Goal: Task Accomplishment & Management: Complete application form

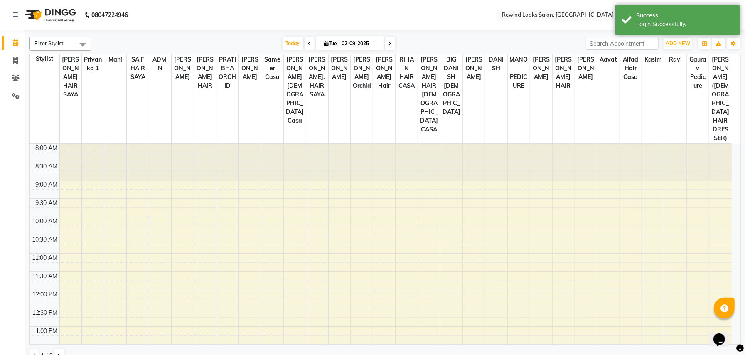
select select "en"
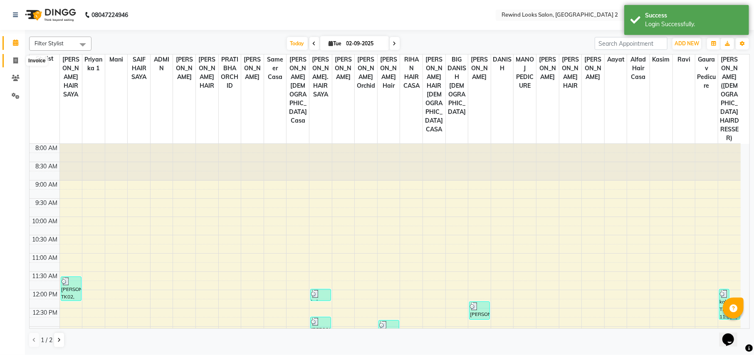
click at [15, 60] on icon at bounding box center [15, 60] width 5 height 6
select select "service"
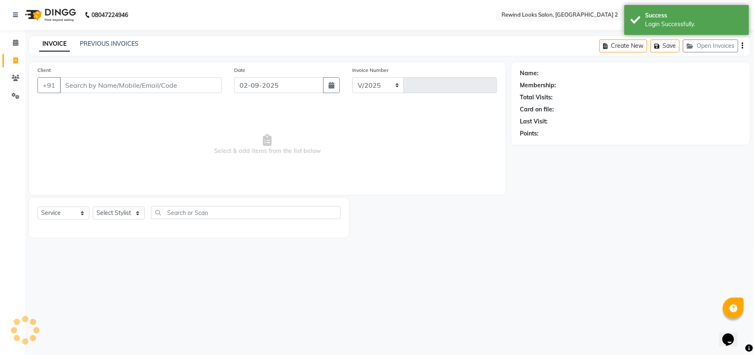
select select "4640"
type input "9265"
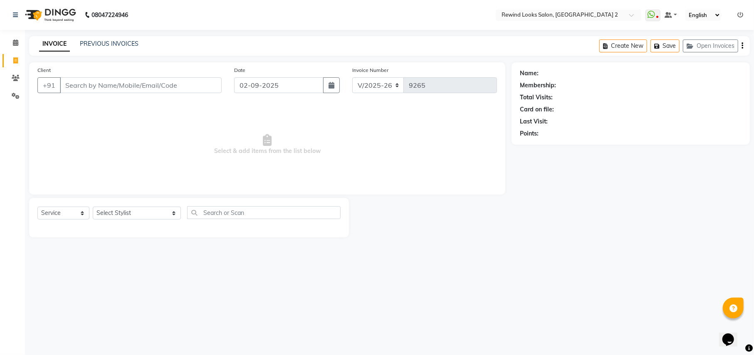
click at [101, 85] on input "Client" at bounding box center [141, 85] width 162 height 16
click at [112, 85] on input "Client" at bounding box center [141, 85] width 162 height 16
click at [106, 86] on input "Client" at bounding box center [141, 85] width 162 height 16
click at [130, 86] on input "Client" at bounding box center [141, 85] width 162 height 16
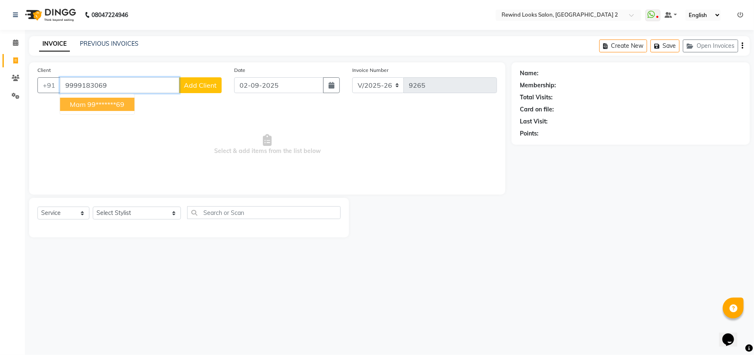
click at [113, 102] on ngb-highlight "99*******69" at bounding box center [105, 104] width 37 height 8
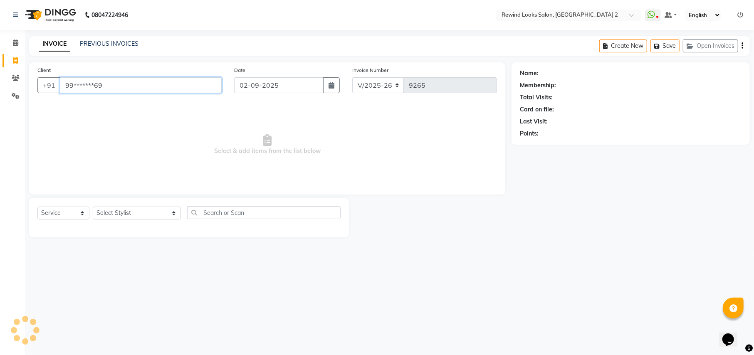
type input "99*******69"
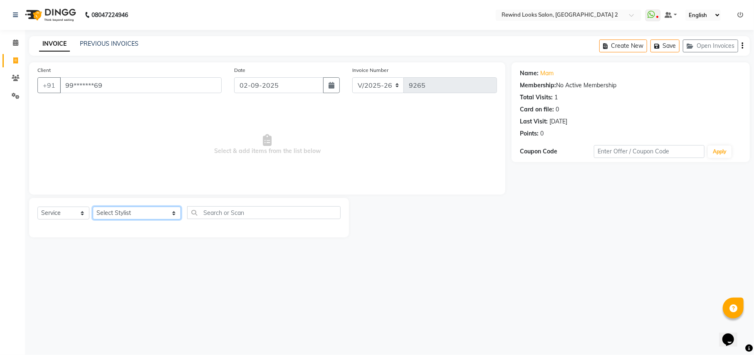
click at [120, 211] on select "Select Stylist aayat ADMIN Alfad hair Casa [PERSON_NAME] ([DEMOGRAPHIC_DATA] HA…" at bounding box center [137, 213] width 88 height 13
select select "69463"
click at [224, 210] on input "text" at bounding box center [263, 212] width 153 height 13
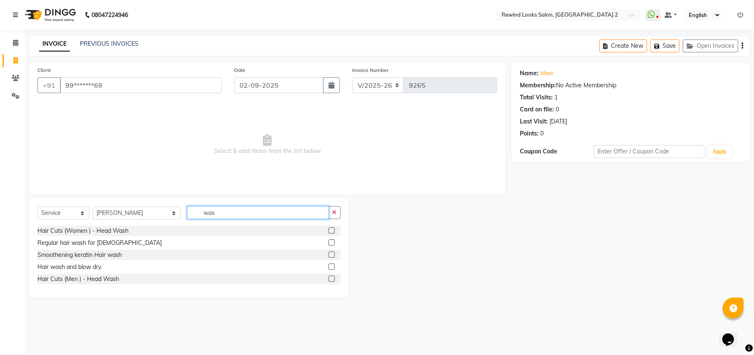
type input "was"
click at [331, 254] on label at bounding box center [331, 254] width 6 height 6
click at [331, 254] on input "checkbox" at bounding box center [330, 254] width 5 height 5
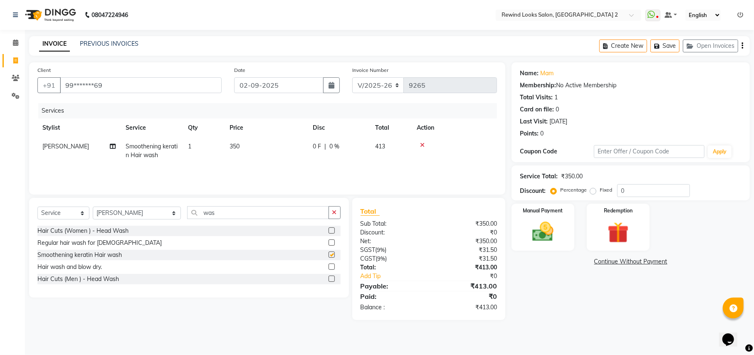
checkbox input "false"
click at [742, 46] on icon "button" at bounding box center [742, 46] width 2 height 0
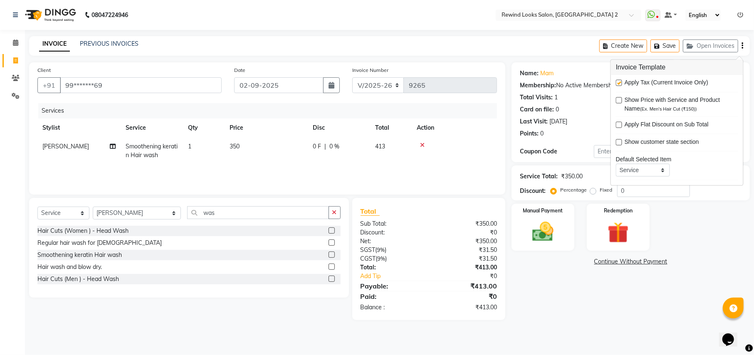
click at [618, 84] on label at bounding box center [619, 83] width 6 height 6
click at [618, 84] on input "checkbox" at bounding box center [618, 83] width 5 height 5
checkbox input "false"
click at [544, 220] on img at bounding box center [543, 231] width 36 height 25
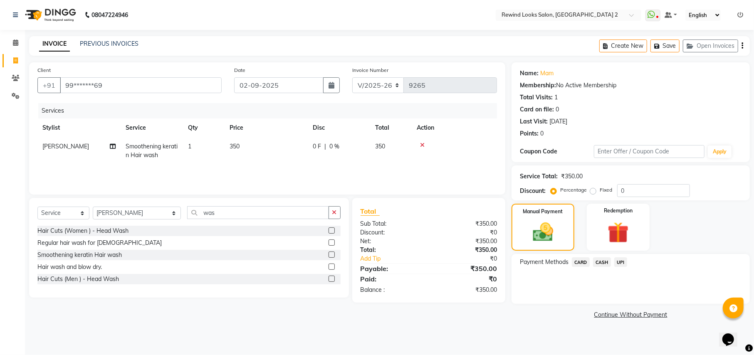
click at [619, 266] on span "UPI" at bounding box center [620, 262] width 13 height 10
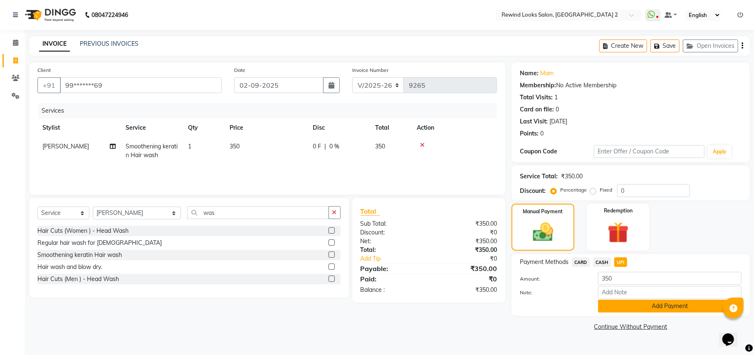
click at [619, 311] on button "Add Payment" at bounding box center [669, 306] width 143 height 13
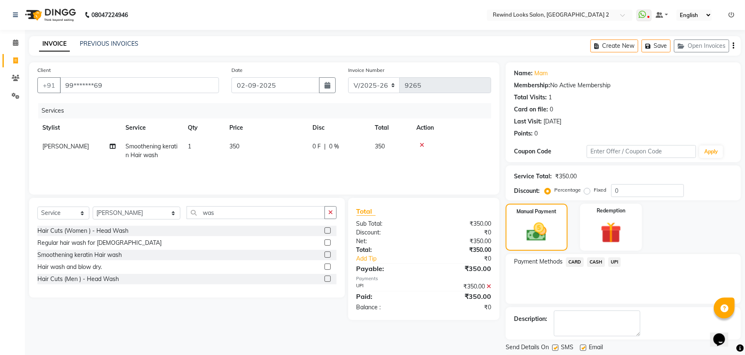
click at [632, 355] on button "Checkout" at bounding box center [623, 361] width 235 height 13
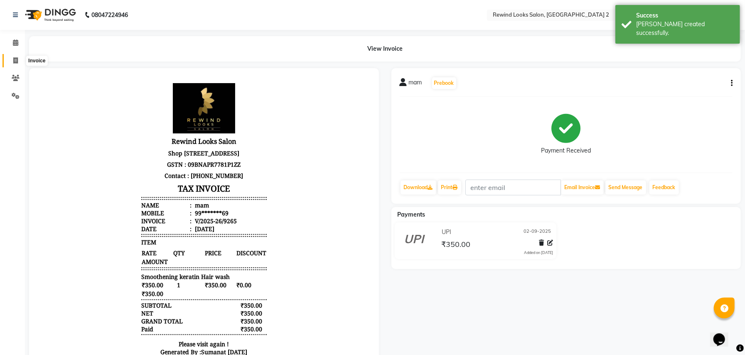
click at [15, 59] on icon at bounding box center [15, 60] width 5 height 6
select select "service"
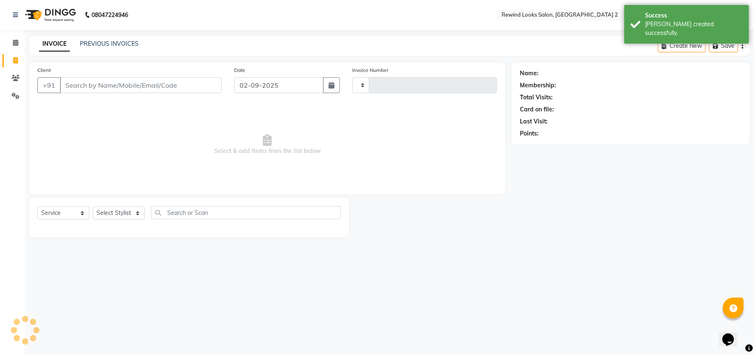
click at [103, 84] on input "Client" at bounding box center [141, 85] width 162 height 16
type input "9266"
select select "4640"
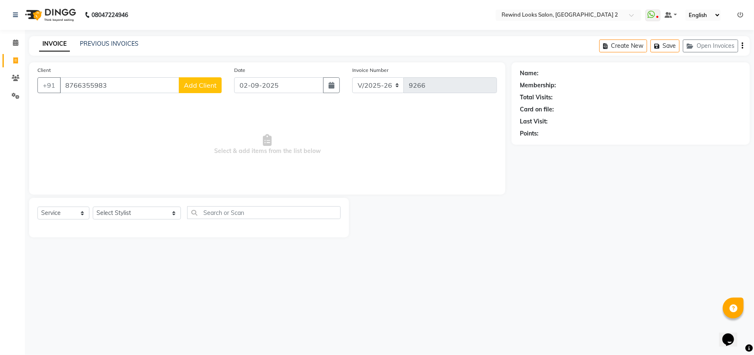
type input "8766355983"
click at [202, 84] on span "Add Client" at bounding box center [200, 85] width 33 height 8
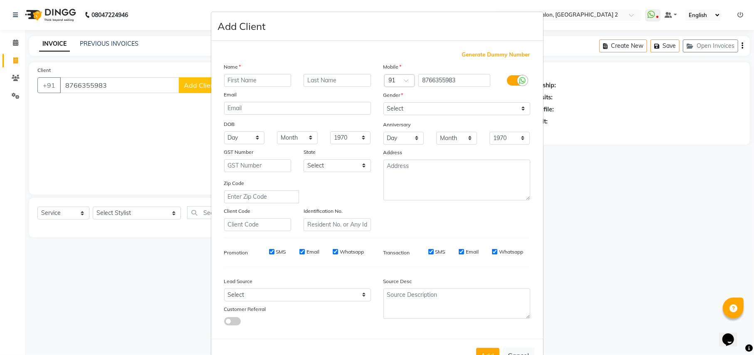
click at [253, 82] on input "text" at bounding box center [257, 80] width 67 height 13
type input "rashmi"
click at [408, 108] on select "Select [DEMOGRAPHIC_DATA] [DEMOGRAPHIC_DATA] Other Prefer Not To Say" at bounding box center [456, 108] width 147 height 13
click at [409, 112] on select "Select [DEMOGRAPHIC_DATA] [DEMOGRAPHIC_DATA] Other Prefer Not To Say" at bounding box center [456, 108] width 147 height 13
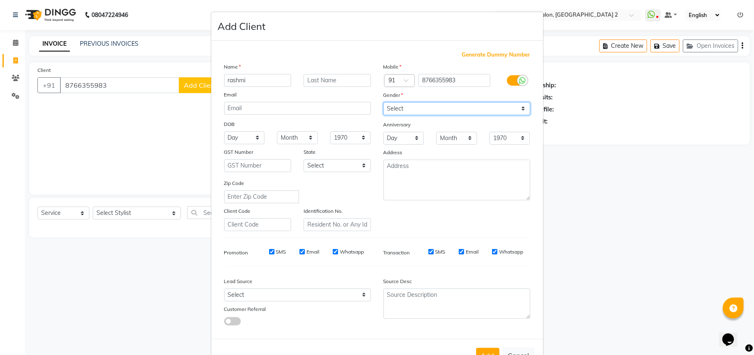
select select "[DEMOGRAPHIC_DATA]"
click at [383, 102] on select "Select [DEMOGRAPHIC_DATA] [DEMOGRAPHIC_DATA] Other Prefer Not To Say" at bounding box center [456, 108] width 147 height 13
click at [480, 348] on button "Add" at bounding box center [487, 355] width 23 height 15
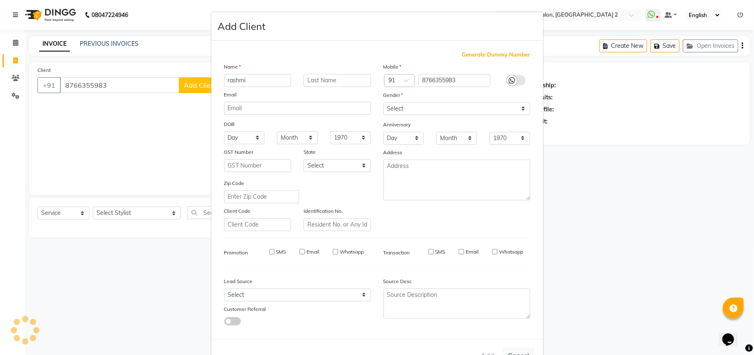
type input "87******83"
select select
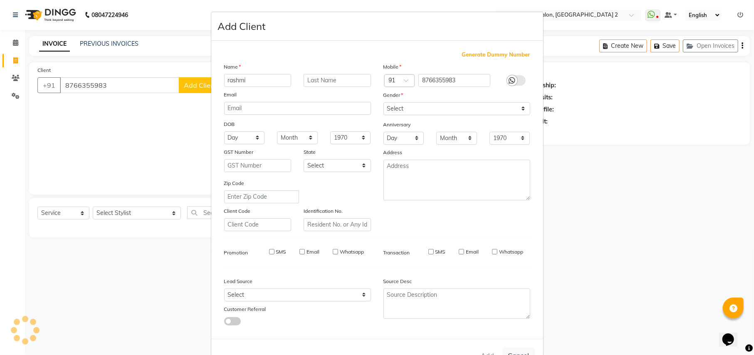
select select
checkbox input "false"
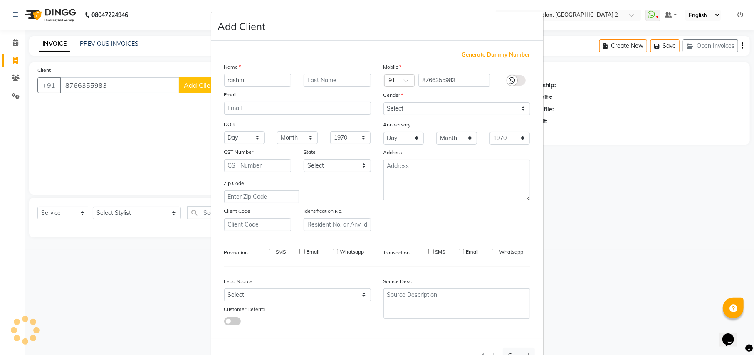
checkbox input "false"
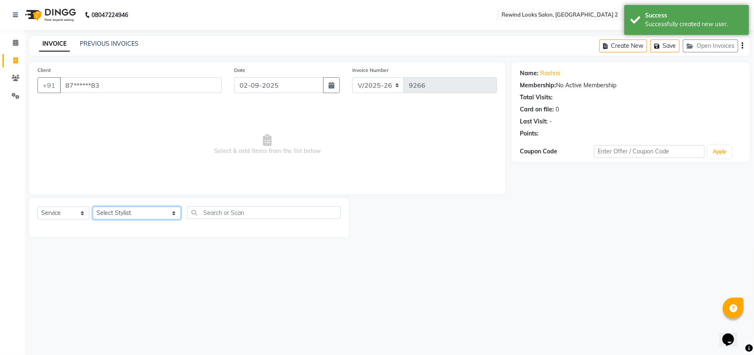
click at [111, 213] on select "Select Stylist aayat ADMIN Alfad hair Casa [PERSON_NAME] ([DEMOGRAPHIC_DATA] HA…" at bounding box center [137, 213] width 88 height 13
select select "59592"
click at [217, 210] on input "text" at bounding box center [263, 212] width 153 height 13
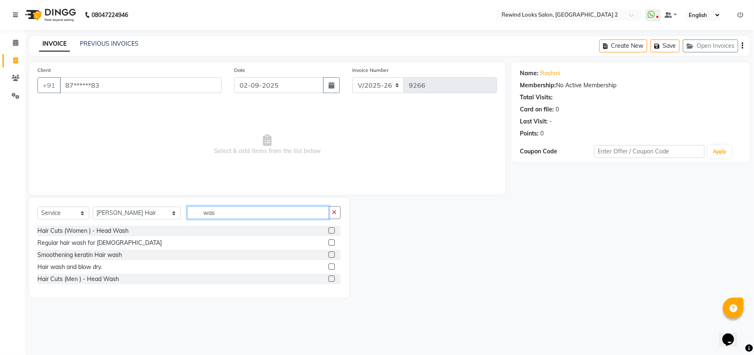
type input "was"
click at [335, 253] on div at bounding box center [334, 255] width 12 height 10
click at [333, 254] on label at bounding box center [331, 254] width 6 height 6
click at [333, 254] on input "checkbox" at bounding box center [330, 254] width 5 height 5
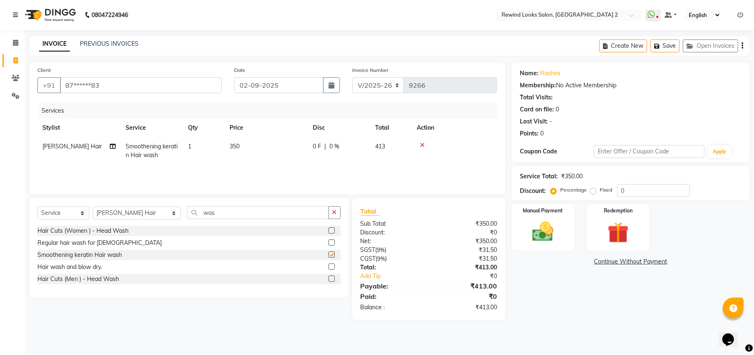
checkbox input "false"
click at [138, 212] on select "Select Stylist aayat ADMIN Alfad hair Casa [PERSON_NAME] ([DEMOGRAPHIC_DATA] HA…" at bounding box center [137, 213] width 88 height 13
select select "86293"
click at [228, 210] on input "was" at bounding box center [257, 212] width 141 height 13
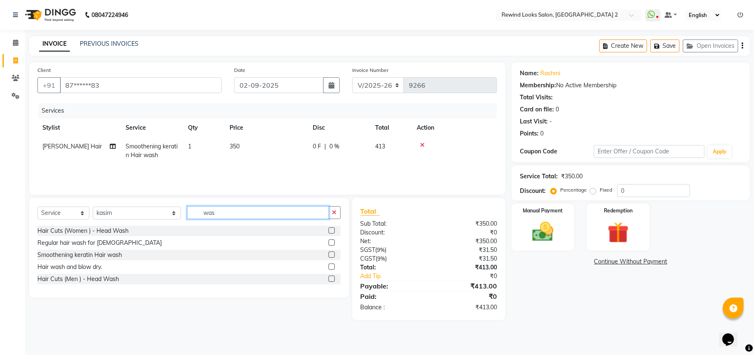
click at [228, 210] on input "was" at bounding box center [257, 212] width 141 height 13
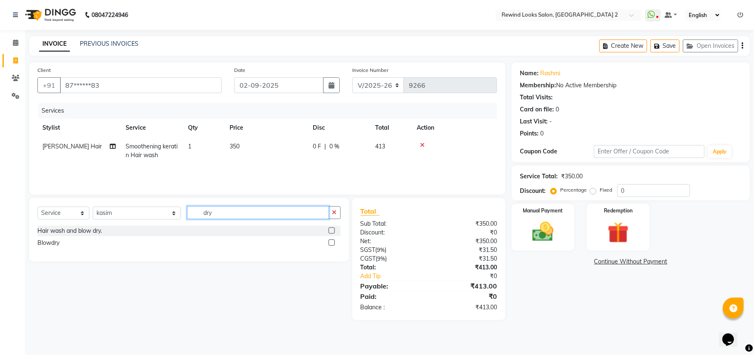
type input "dry"
click at [330, 240] on label at bounding box center [331, 242] width 6 height 6
click at [330, 240] on input "checkbox" at bounding box center [330, 242] width 5 height 5
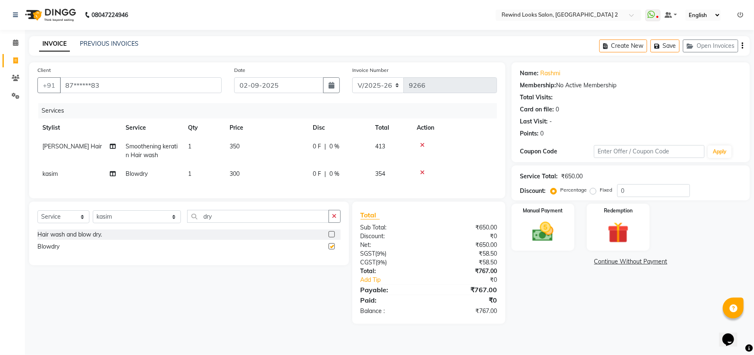
checkbox input "false"
click at [742, 46] on icon "button" at bounding box center [742, 46] width 2 height 0
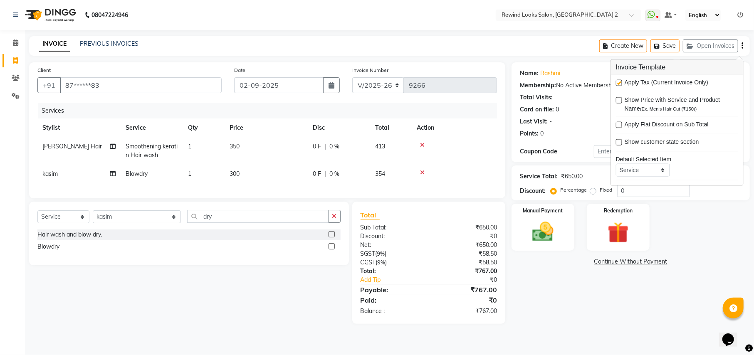
click at [616, 81] on label at bounding box center [619, 83] width 6 height 6
click at [616, 81] on input "checkbox" at bounding box center [618, 83] width 5 height 5
checkbox input "false"
click at [539, 228] on img at bounding box center [543, 231] width 36 height 25
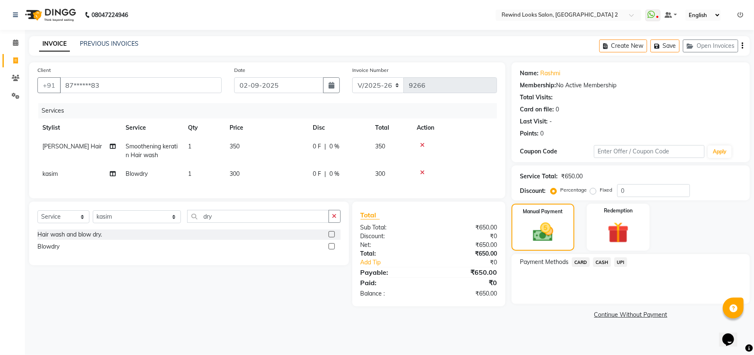
click at [621, 261] on span "UPI" at bounding box center [620, 262] width 13 height 10
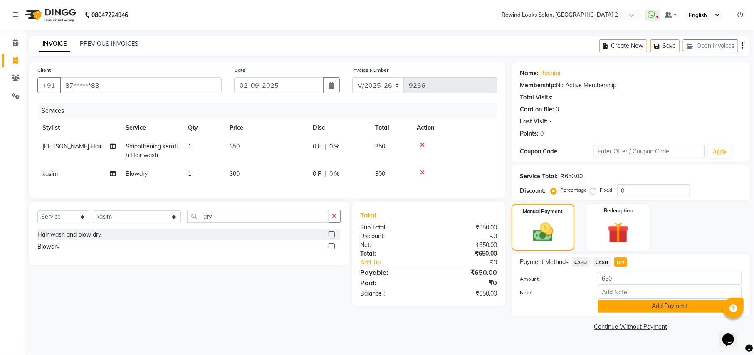
click at [627, 300] on button "Add Payment" at bounding box center [669, 306] width 143 height 13
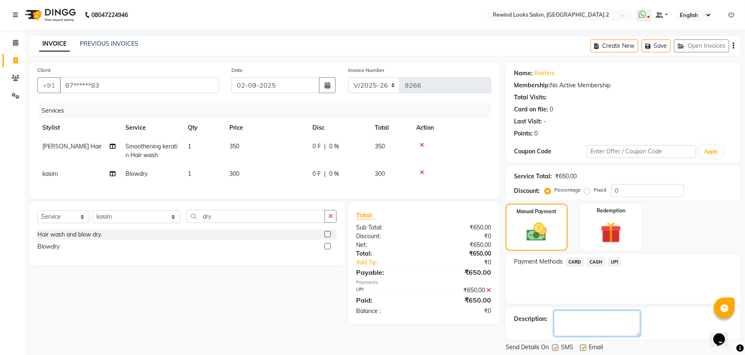
click at [634, 333] on textarea at bounding box center [597, 324] width 86 height 26
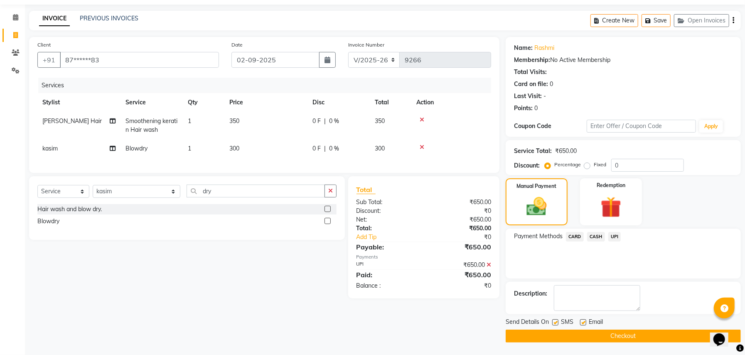
click at [587, 341] on button "Checkout" at bounding box center [623, 336] width 235 height 13
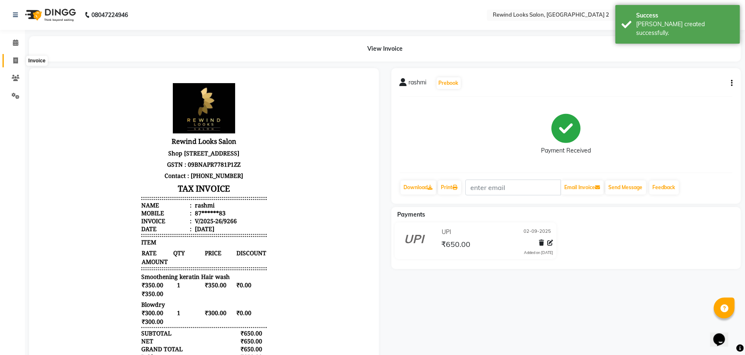
click at [16, 60] on icon at bounding box center [15, 60] width 5 height 6
select select "service"
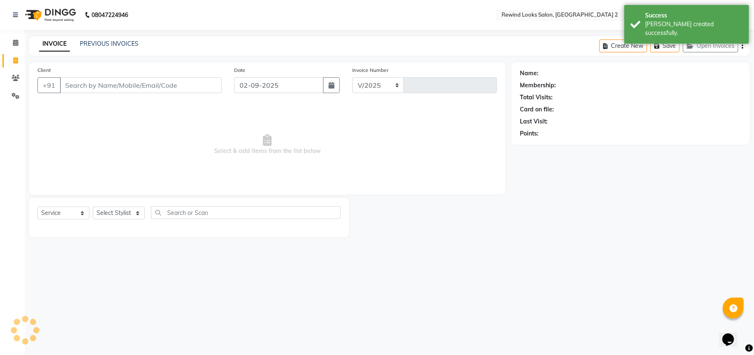
select select "4640"
type input "9267"
click at [107, 80] on input "Client" at bounding box center [141, 85] width 162 height 16
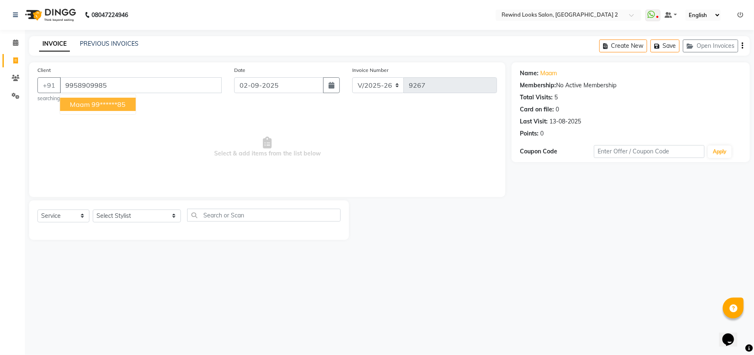
click at [108, 103] on ngb-highlight "99******85" at bounding box center [108, 104] width 34 height 8
type input "99******85"
click at [115, 212] on select "Select Stylist aayat ADMIN Alfad hair Casa [PERSON_NAME] ([DEMOGRAPHIC_DATA] HA…" at bounding box center [137, 216] width 88 height 13
select select "47351"
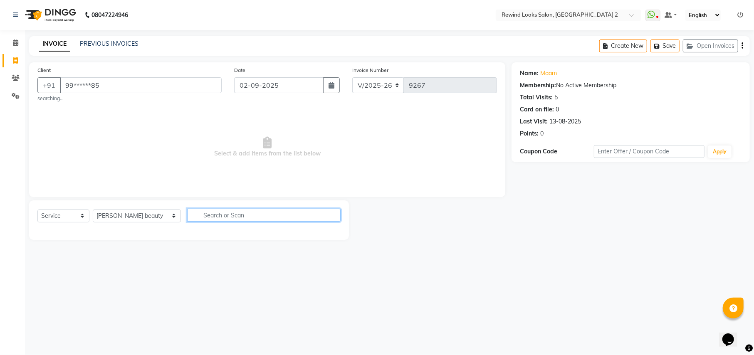
click at [247, 215] on input "text" at bounding box center [263, 215] width 153 height 13
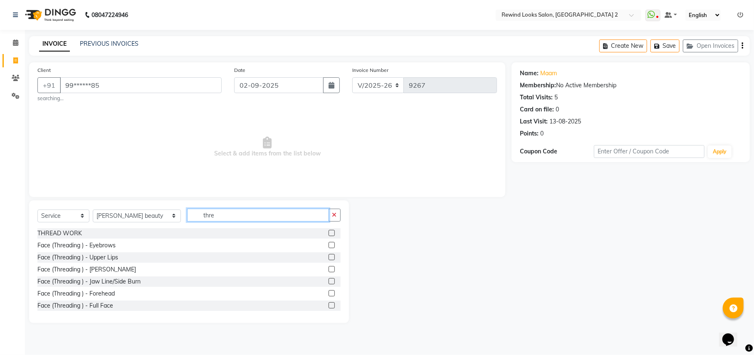
type input "thre"
click at [328, 234] on label at bounding box center [331, 233] width 6 height 6
click at [328, 234] on input "checkbox" at bounding box center [330, 233] width 5 height 5
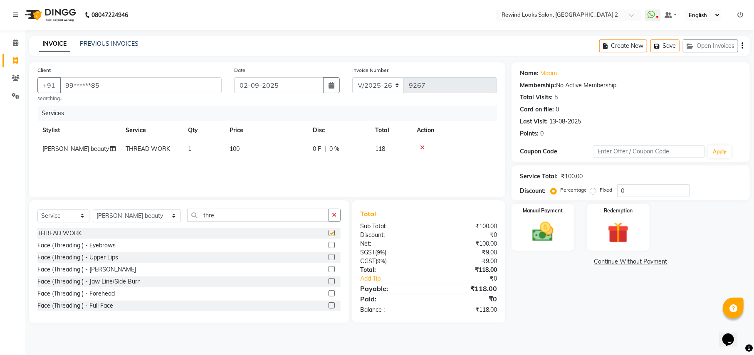
checkbox input "false"
click at [288, 151] on td "100" at bounding box center [265, 149] width 83 height 19
select select "47351"
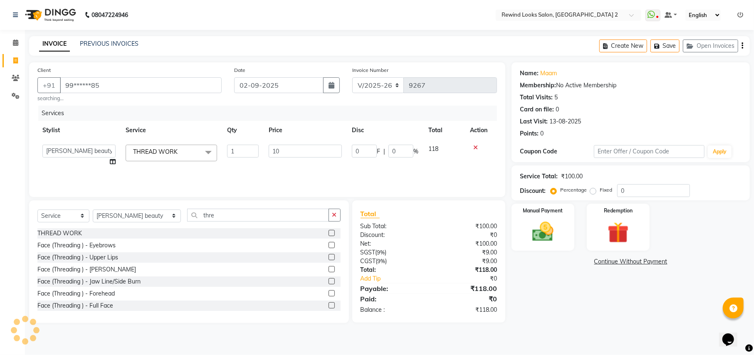
type input "1"
type input "200"
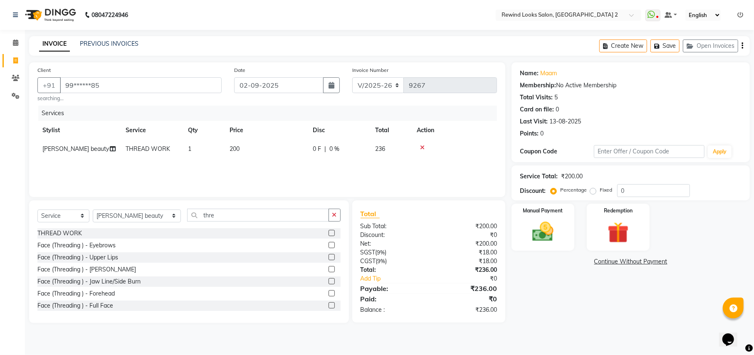
click at [741, 46] on icon "button" at bounding box center [742, 46] width 2 height 0
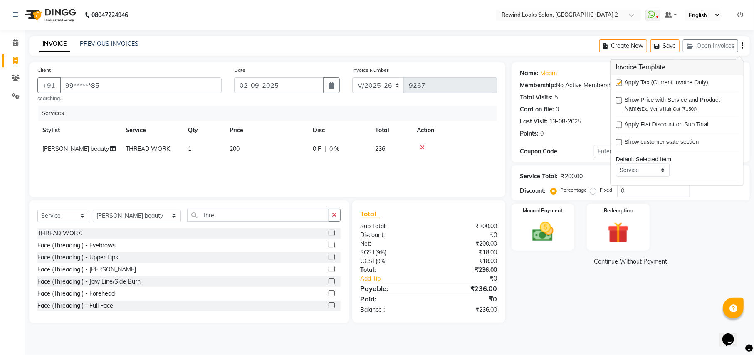
click at [620, 83] on label at bounding box center [619, 83] width 6 height 6
click at [620, 83] on input "checkbox" at bounding box center [618, 83] width 5 height 5
checkbox input "false"
click at [562, 237] on div "Manual Payment" at bounding box center [542, 227] width 65 height 49
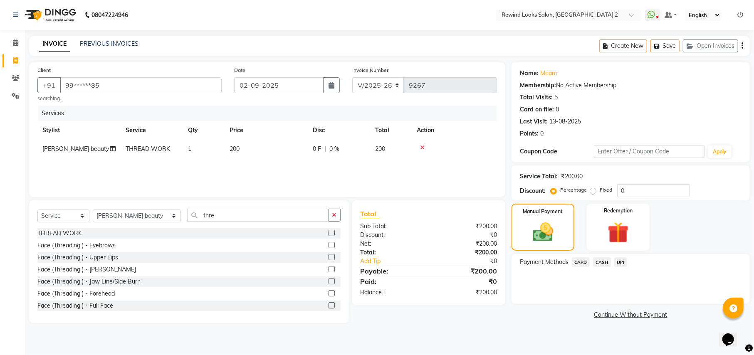
click at [622, 260] on span "UPI" at bounding box center [620, 262] width 13 height 10
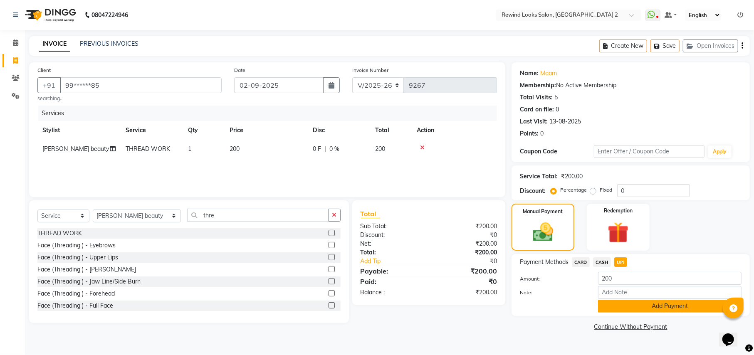
click at [625, 308] on button "Add Payment" at bounding box center [669, 306] width 143 height 13
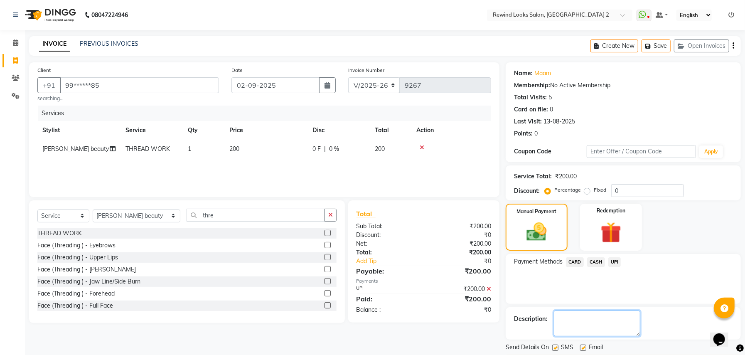
click at [612, 333] on textarea at bounding box center [597, 324] width 86 height 26
click at [611, 355] on button "Checkout" at bounding box center [623, 361] width 235 height 13
click at [611, 355] on div "Checkout" at bounding box center [623, 361] width 235 height 13
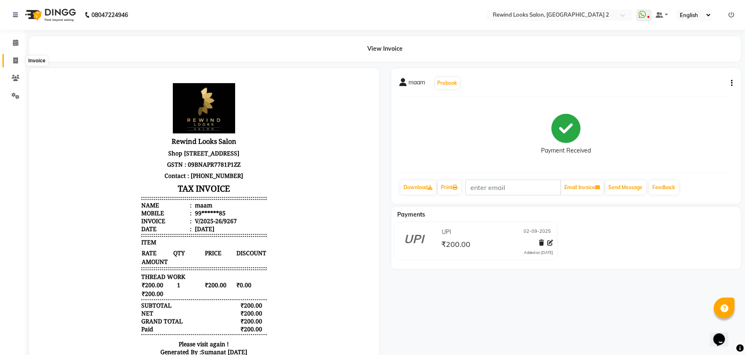
click at [13, 57] on icon at bounding box center [15, 60] width 5 height 6
select select "service"
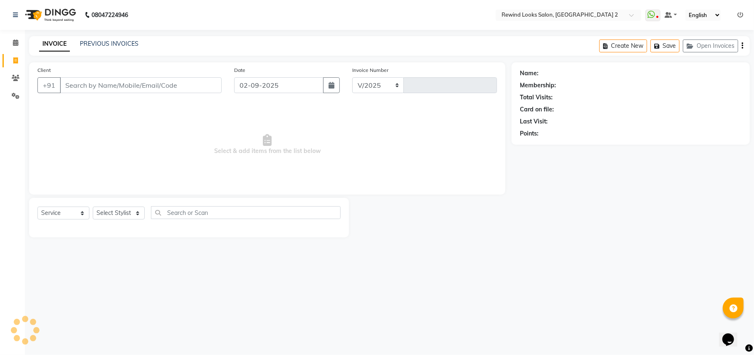
select select "4640"
type input "9268"
click at [74, 81] on input "Client" at bounding box center [141, 85] width 162 height 16
click at [76, 86] on input "Client" at bounding box center [141, 85] width 162 height 16
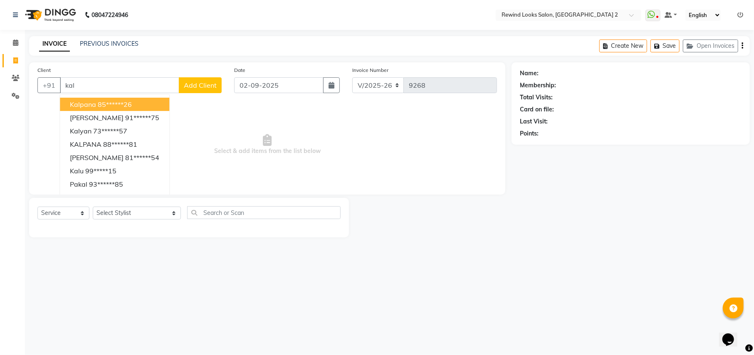
click at [81, 101] on span "kalpana" at bounding box center [83, 104] width 26 height 8
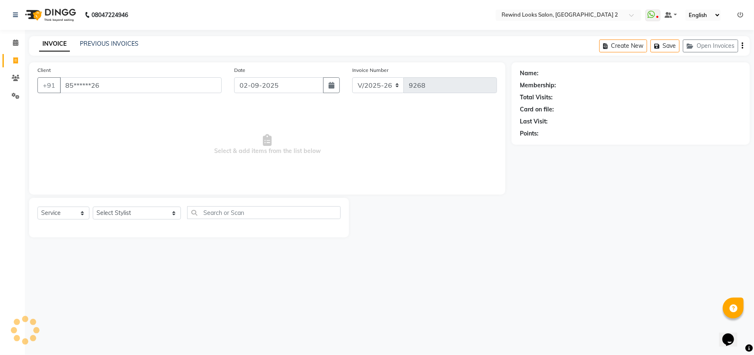
type input "85******26"
select select "1: Object"
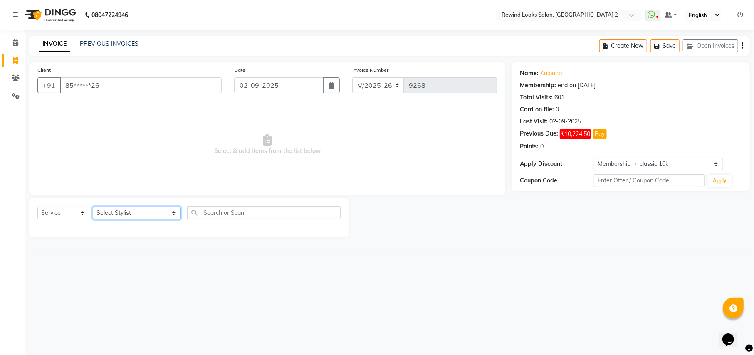
click at [115, 212] on select "Select Stylist aayat ADMIN Alfad hair Casa [PERSON_NAME] ([DEMOGRAPHIC_DATA] HA…" at bounding box center [137, 213] width 88 height 13
select select "27101"
click at [232, 210] on input "text" at bounding box center [263, 212] width 153 height 13
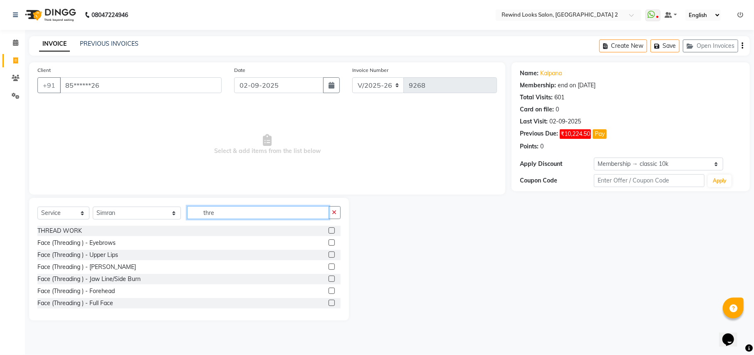
type input "thre"
click at [328, 242] on label at bounding box center [331, 242] width 6 height 6
click at [328, 242] on input "checkbox" at bounding box center [330, 242] width 5 height 5
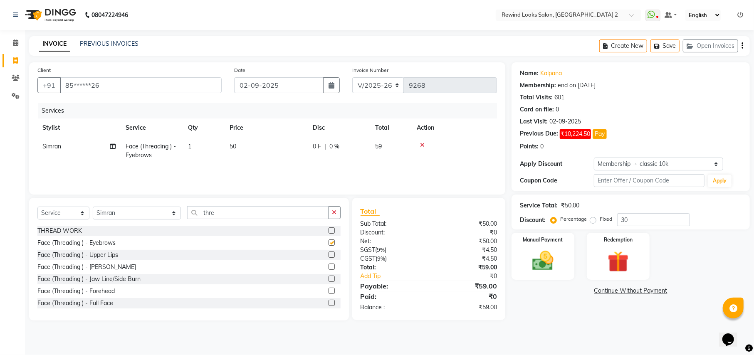
checkbox input "false"
click at [328, 254] on label at bounding box center [331, 254] width 6 height 6
click at [328, 254] on input "checkbox" at bounding box center [330, 254] width 5 height 5
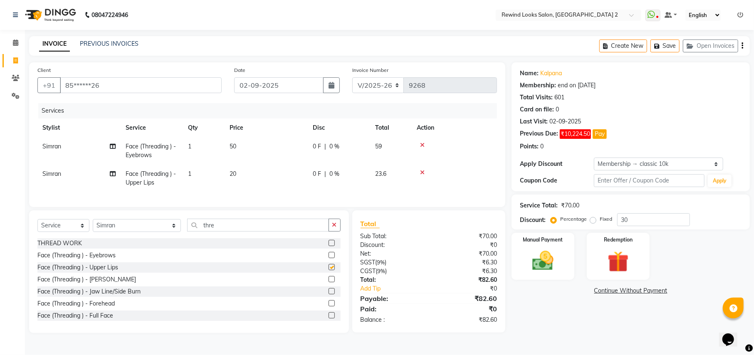
checkbox input "false"
click at [742, 46] on icon "button" at bounding box center [742, 46] width 2 height 0
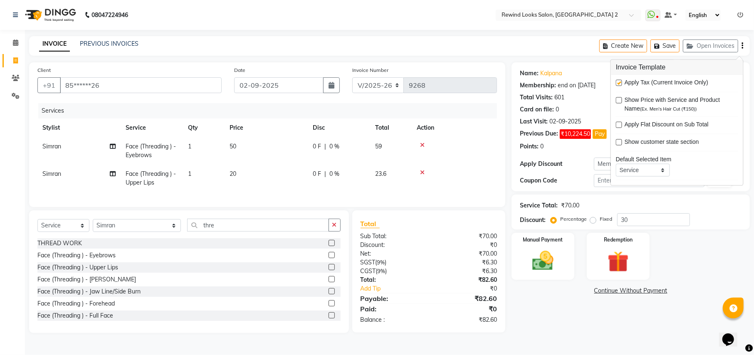
click at [618, 84] on label at bounding box center [619, 83] width 6 height 6
click at [618, 84] on input "checkbox" at bounding box center [618, 83] width 5 height 5
checkbox input "false"
click at [546, 259] on img at bounding box center [543, 260] width 36 height 25
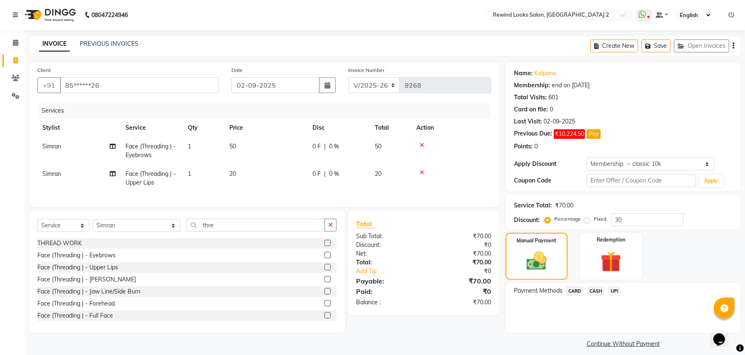
click at [616, 281] on div "Name: Kalpana Membership: end on [DATE] Total Visits: 601 Card on file: 0 Last …" at bounding box center [627, 206] width 242 height 288
click at [617, 286] on span "UPI" at bounding box center [615, 291] width 13 height 10
click at [613, 286] on span "UPI" at bounding box center [615, 291] width 13 height 10
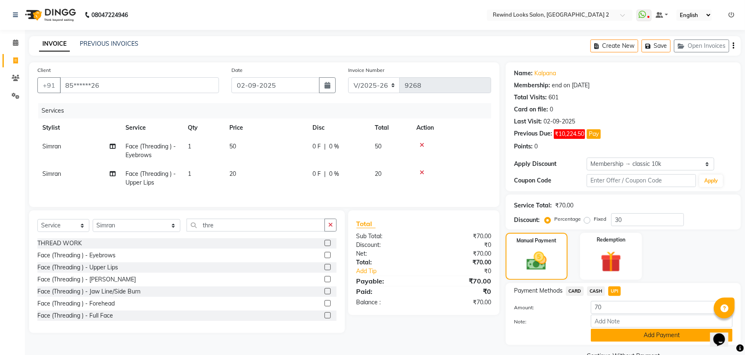
scroll to position [7, 0]
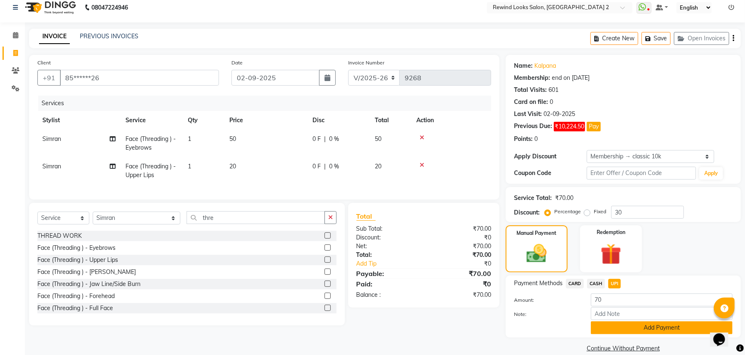
click at [614, 328] on button "Add Payment" at bounding box center [662, 327] width 142 height 13
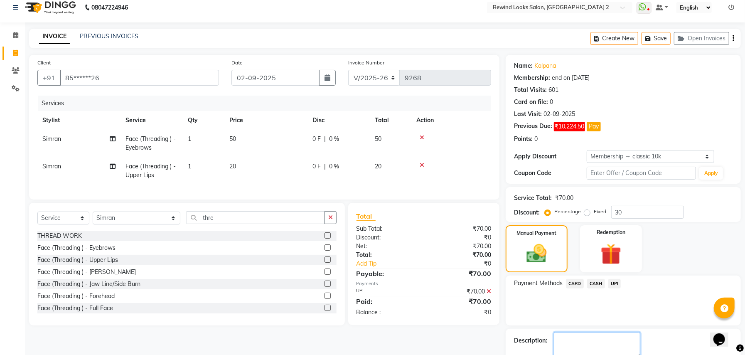
click at [617, 333] on textarea at bounding box center [597, 345] width 86 height 26
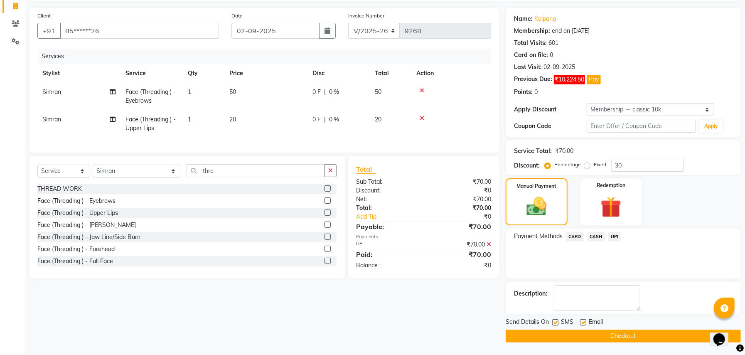
click at [619, 338] on button "Checkout" at bounding box center [623, 336] width 235 height 13
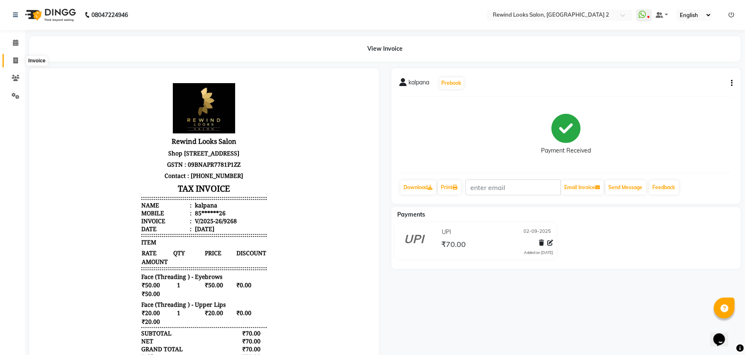
click at [15, 58] on icon at bounding box center [15, 60] width 5 height 6
select select "service"
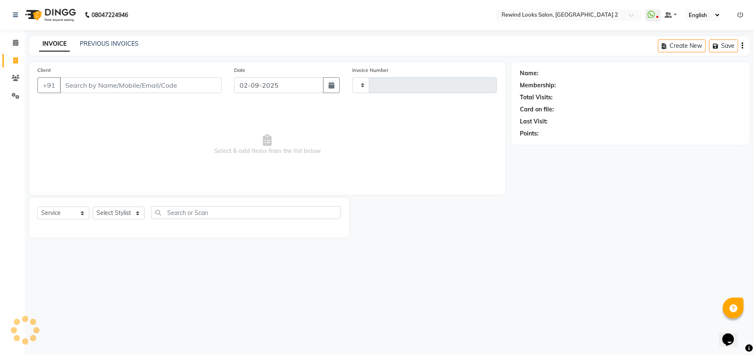
drag, startPoint x: 82, startPoint y: 77, endPoint x: 86, endPoint y: 80, distance: 4.4
click at [86, 80] on input "Client" at bounding box center [141, 85] width 162 height 16
type input "9269"
select select "4640"
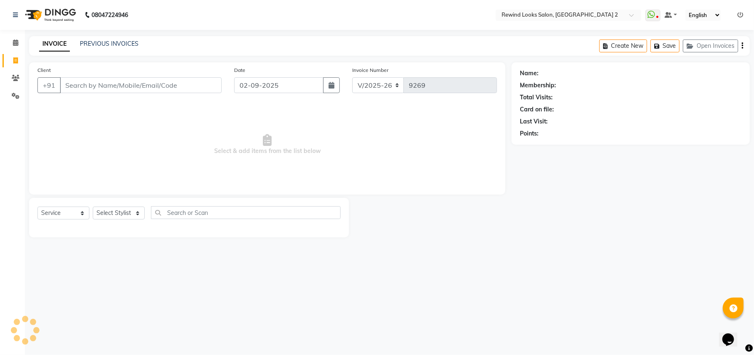
click at [93, 86] on input "Client" at bounding box center [141, 85] width 162 height 16
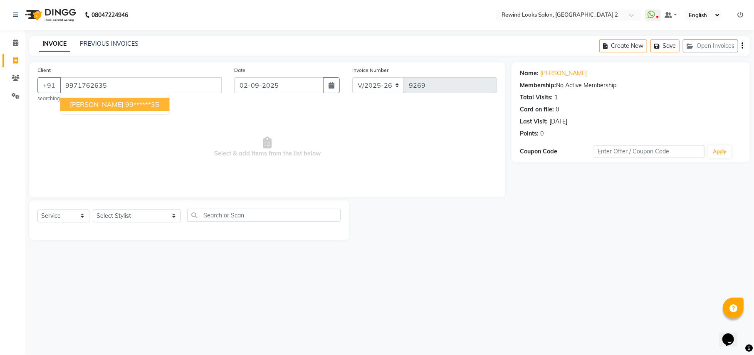
click at [95, 101] on span "[PERSON_NAME]" at bounding box center [97, 104] width 54 height 8
type input "99******35"
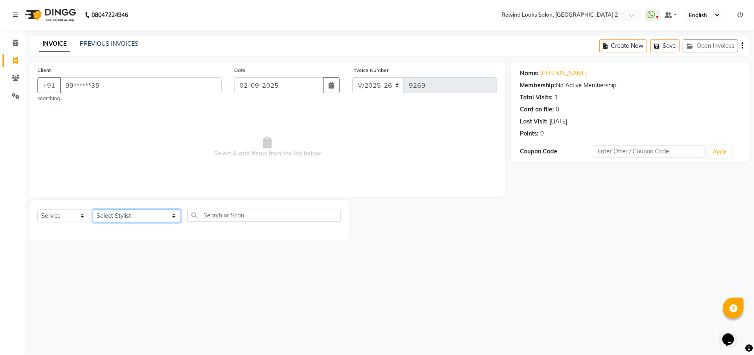
click at [120, 214] on select "Select Stylist aayat ADMIN Alfad hair Casa [PERSON_NAME] ([DEMOGRAPHIC_DATA] HA…" at bounding box center [137, 216] width 88 height 13
select select "71695"
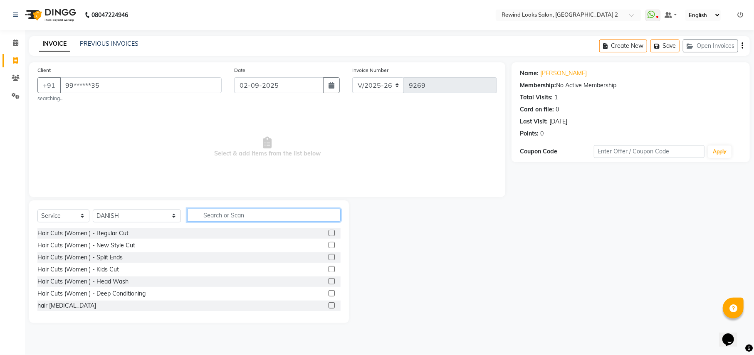
click at [260, 218] on input "text" at bounding box center [263, 215] width 153 height 13
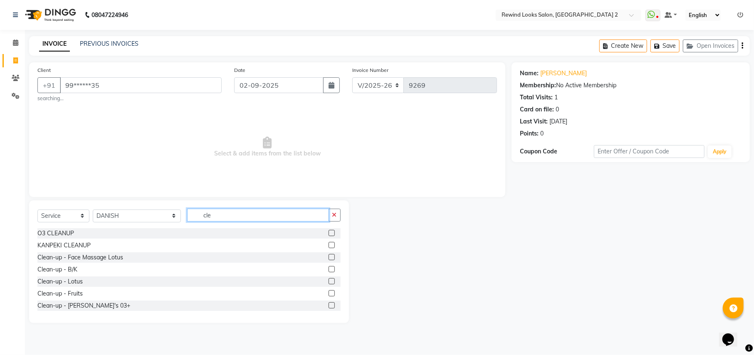
type input "cle"
click at [328, 234] on label at bounding box center [331, 233] width 6 height 6
click at [328, 234] on input "checkbox" at bounding box center [330, 233] width 5 height 5
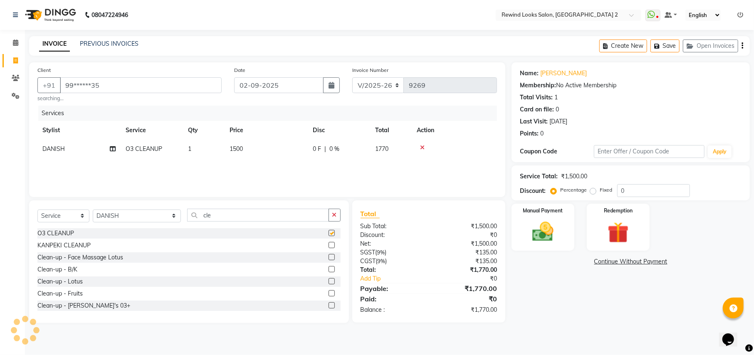
checkbox input "false"
click at [742, 46] on icon "button" at bounding box center [742, 46] width 2 height 0
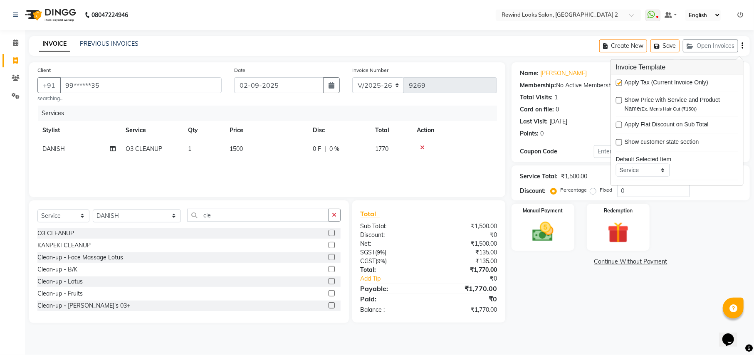
click at [619, 85] on label at bounding box center [619, 83] width 6 height 6
click at [619, 85] on input "checkbox" at bounding box center [618, 83] width 5 height 5
checkbox input "false"
click at [550, 220] on img at bounding box center [543, 231] width 36 height 25
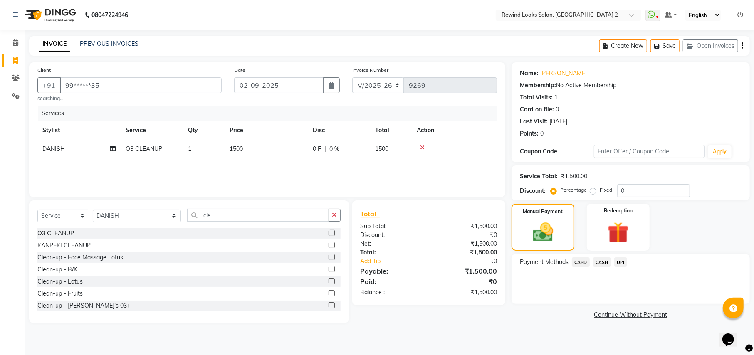
click at [621, 259] on span "UPI" at bounding box center [620, 262] width 13 height 10
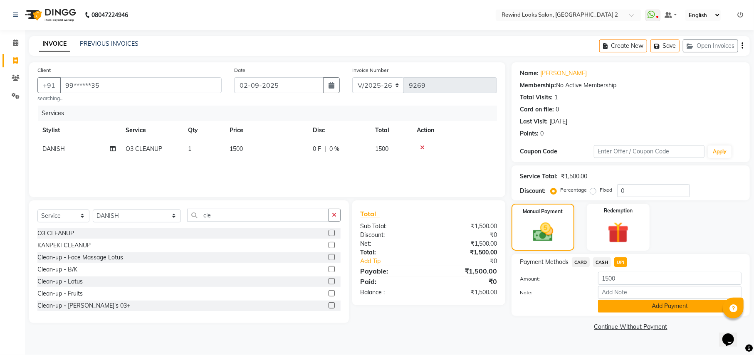
click at [622, 304] on button "Add Payment" at bounding box center [669, 306] width 143 height 13
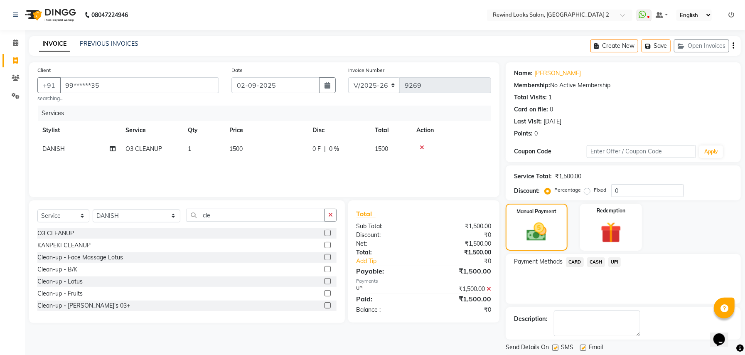
click at [639, 355] on button "Checkout" at bounding box center [623, 361] width 235 height 13
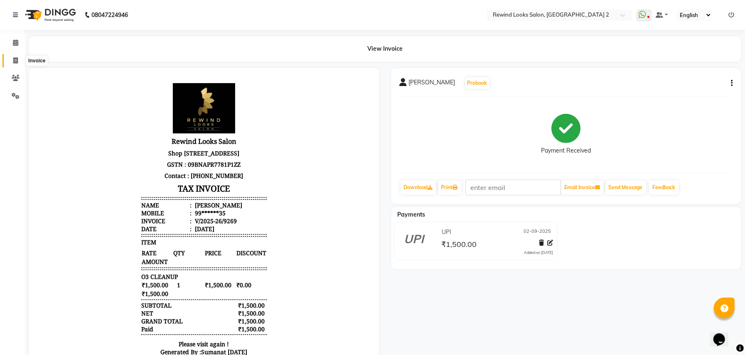
click at [15, 57] on icon at bounding box center [15, 60] width 5 height 6
select select "service"
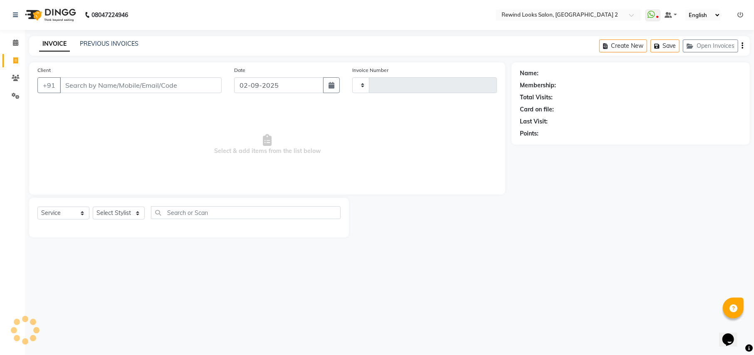
type input "9271"
select select "4640"
click at [87, 85] on input "Client" at bounding box center [141, 85] width 162 height 16
click at [89, 85] on input "Client" at bounding box center [141, 85] width 162 height 16
type input "8851868736"
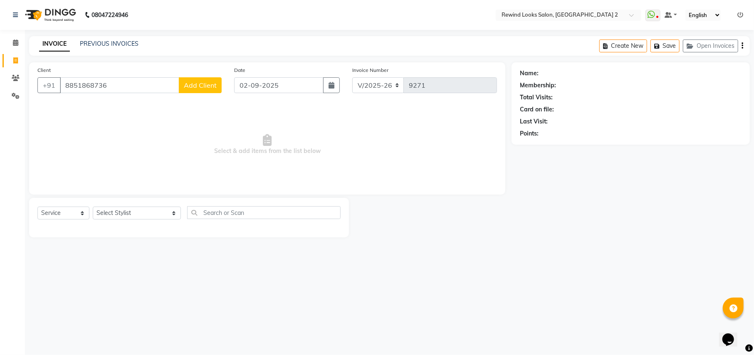
click at [197, 84] on span "Add Client" at bounding box center [200, 85] width 33 height 8
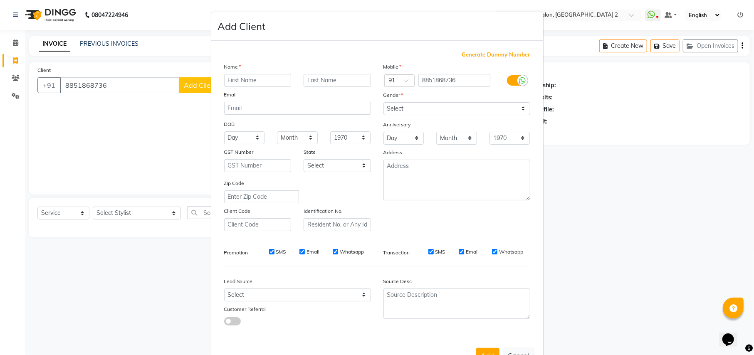
click at [237, 77] on input "text" at bounding box center [257, 80] width 67 height 13
type input "rashmi"
click at [442, 108] on select "Select [DEMOGRAPHIC_DATA] [DEMOGRAPHIC_DATA] Other Prefer Not To Say" at bounding box center [456, 108] width 147 height 13
select select "[DEMOGRAPHIC_DATA]"
click at [383, 102] on select "Select [DEMOGRAPHIC_DATA] [DEMOGRAPHIC_DATA] Other Prefer Not To Say" at bounding box center [456, 108] width 147 height 13
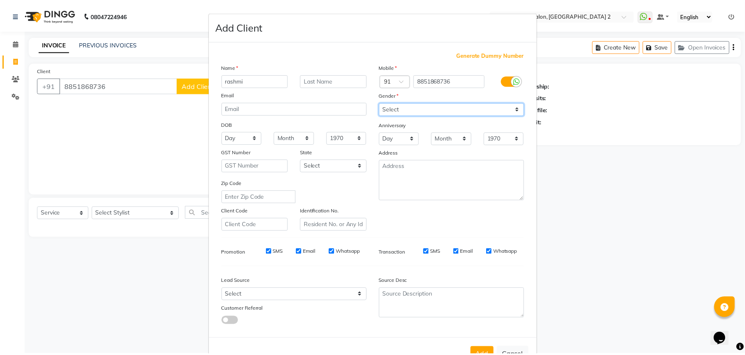
scroll to position [27, 0]
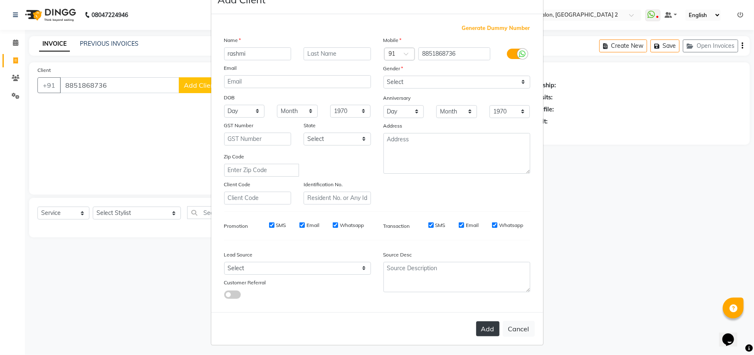
click at [484, 321] on button "Add" at bounding box center [487, 328] width 23 height 15
type input "88******36"
select select
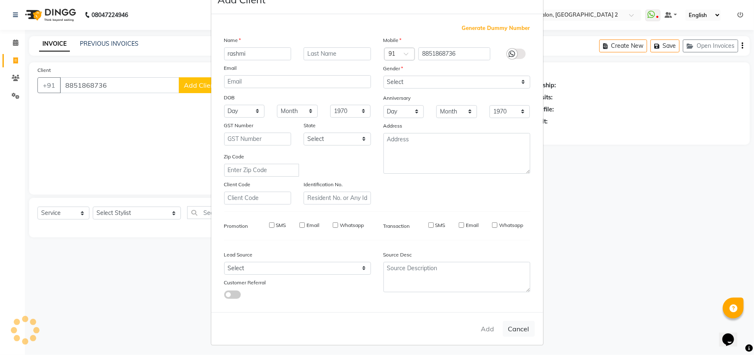
select select
checkbox input "false"
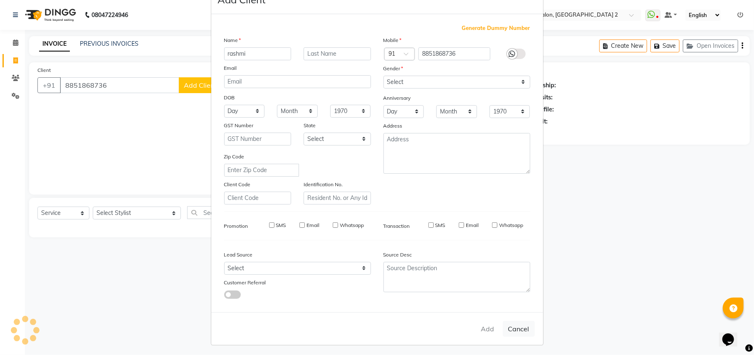
checkbox input "false"
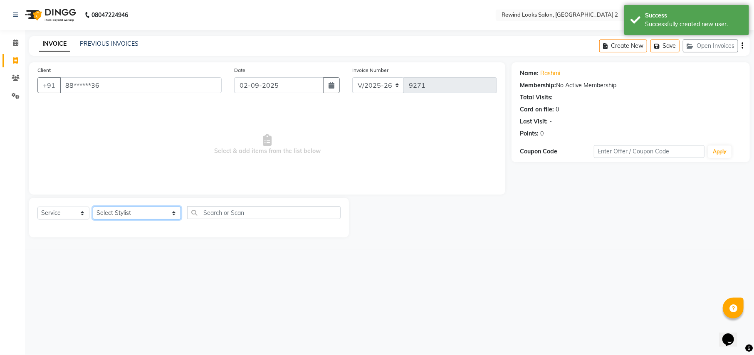
click at [118, 210] on select "Select Stylist aayat ADMIN Alfad hair Casa [PERSON_NAME] ([DEMOGRAPHIC_DATA] HA…" at bounding box center [137, 213] width 88 height 13
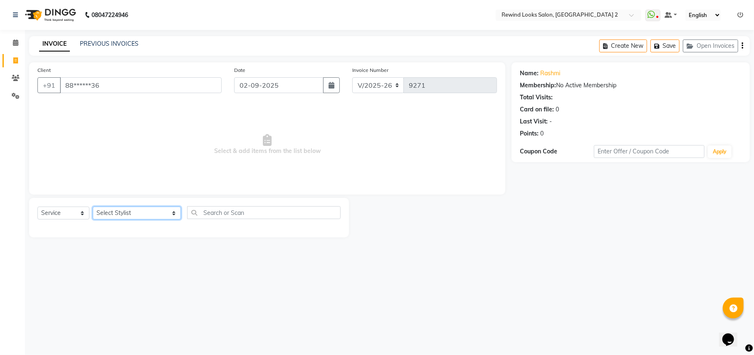
select select "46913"
click at [210, 210] on input "text" at bounding box center [263, 212] width 153 height 13
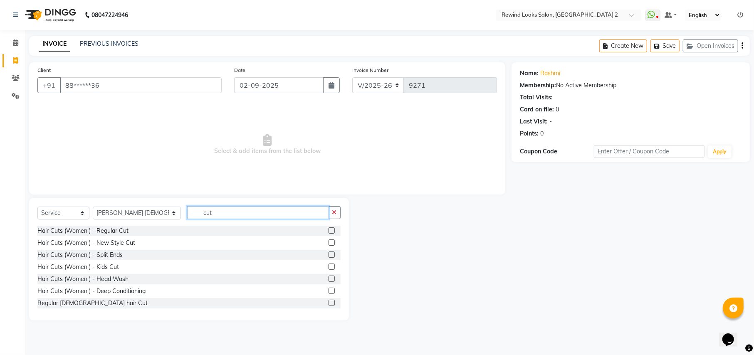
type input "cut"
click at [328, 301] on label at bounding box center [331, 303] width 6 height 6
click at [328, 301] on input "checkbox" at bounding box center [330, 303] width 5 height 5
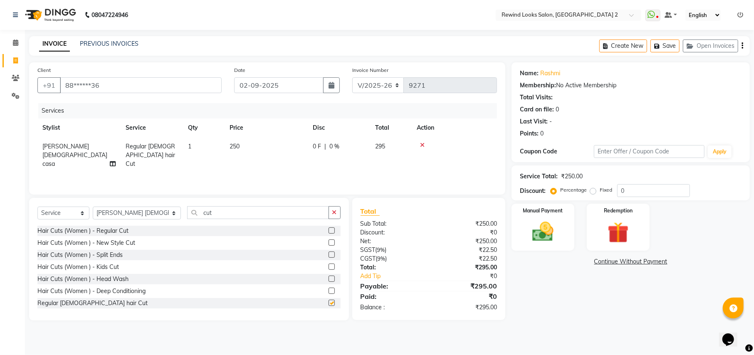
checkbox input "false"
click at [126, 211] on select "Select Stylist aayat ADMIN Alfad hair Casa [PERSON_NAME] ([DEMOGRAPHIC_DATA] HA…" at bounding box center [137, 213] width 88 height 13
click at [200, 213] on input "cut" at bounding box center [257, 212] width 141 height 13
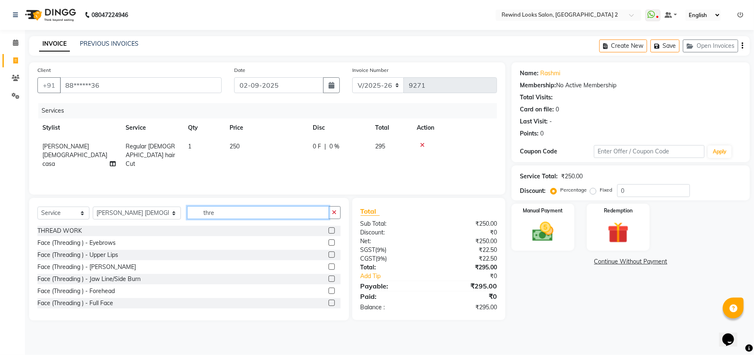
type input "thre"
click at [328, 229] on label at bounding box center [331, 230] width 6 height 6
click at [328, 229] on input "checkbox" at bounding box center [330, 230] width 5 height 5
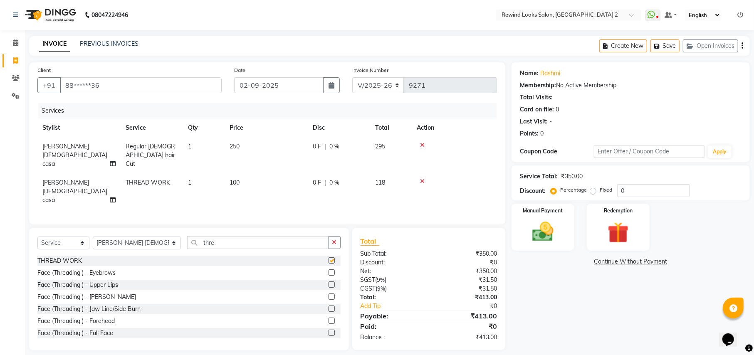
checkbox input "false"
click at [742, 46] on icon "button" at bounding box center [742, 46] width 2 height 0
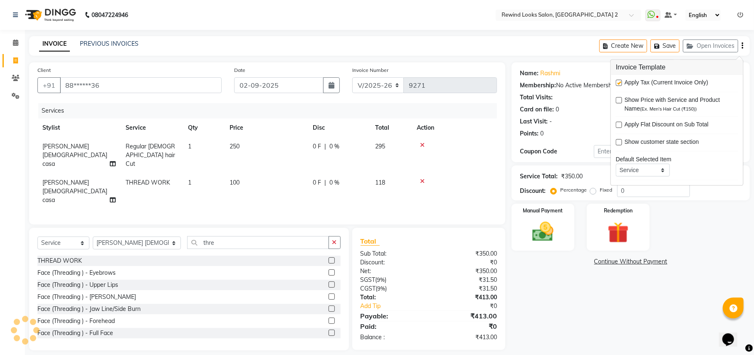
click at [618, 86] on label at bounding box center [619, 83] width 6 height 6
click at [618, 86] on input "checkbox" at bounding box center [618, 83] width 5 height 5
checkbox input "false"
click at [534, 235] on img at bounding box center [543, 231] width 36 height 25
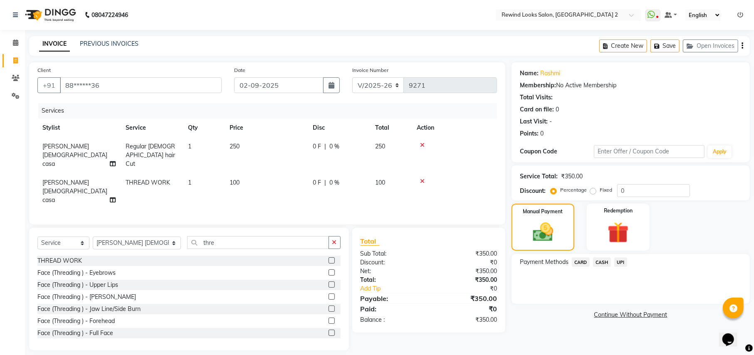
click at [622, 258] on span "UPI" at bounding box center [620, 262] width 13 height 10
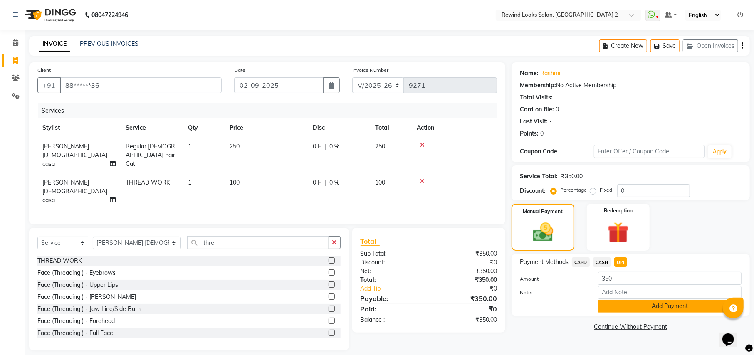
click at [629, 304] on button "Add Payment" at bounding box center [669, 306] width 143 height 13
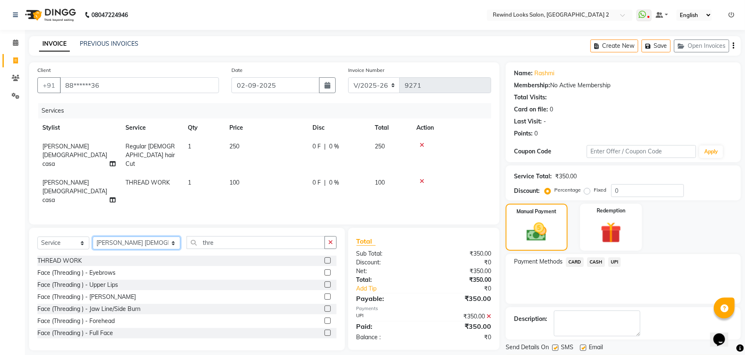
click at [124, 237] on select "Select Stylist aayat ADMIN Alfad hair Casa [PERSON_NAME] ([DEMOGRAPHIC_DATA] HA…" at bounding box center [137, 243] width 88 height 13
click at [125, 237] on select "Select Stylist aayat ADMIN Alfad hair Casa [PERSON_NAME] ([DEMOGRAPHIC_DATA] HA…" at bounding box center [137, 243] width 88 height 13
select select "46913"
click at [80, 179] on span "[PERSON_NAME] [DEMOGRAPHIC_DATA] casa" at bounding box center [74, 191] width 65 height 25
select select "46913"
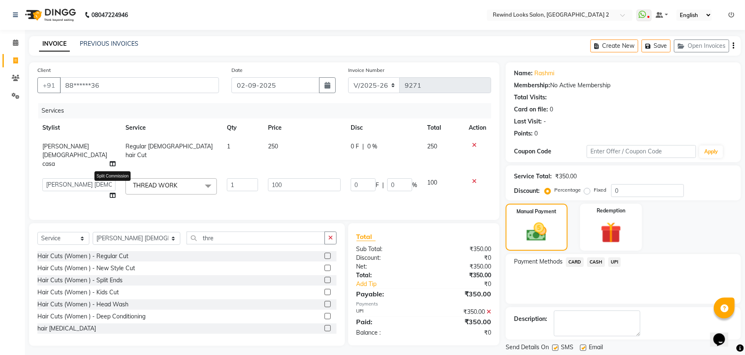
click at [112, 192] on icon at bounding box center [113, 195] width 6 height 6
select select "46913"
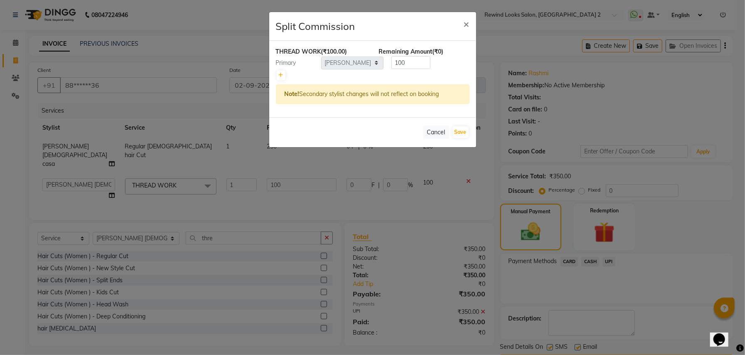
scroll to position [25, 0]
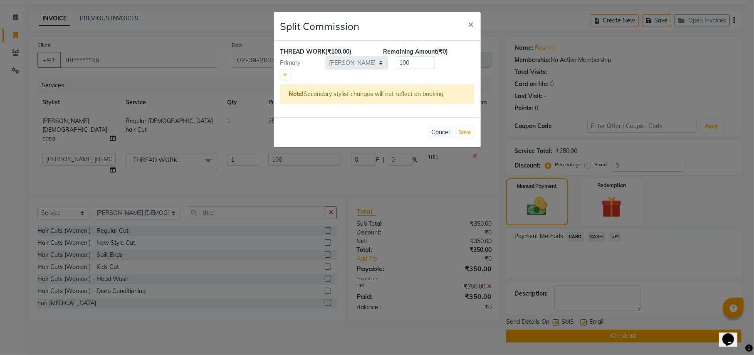
click at [81, 144] on ngb-modal-window "Split Commission × THREAD WORK (₹100.00) Remaining Amount (₹0) Primary Select a…" at bounding box center [377, 177] width 754 height 355
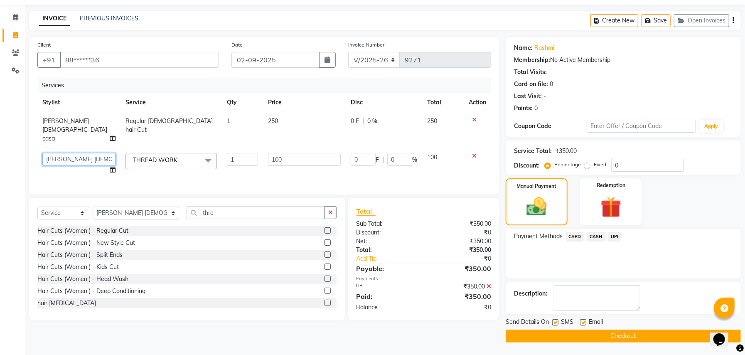
click at [99, 153] on select "aayat ADMIN Alfad hair Casa [PERSON_NAME] ([DEMOGRAPHIC_DATA] HAIRDRESSER) [PER…" at bounding box center [78, 159] width 73 height 13
select select "47351"
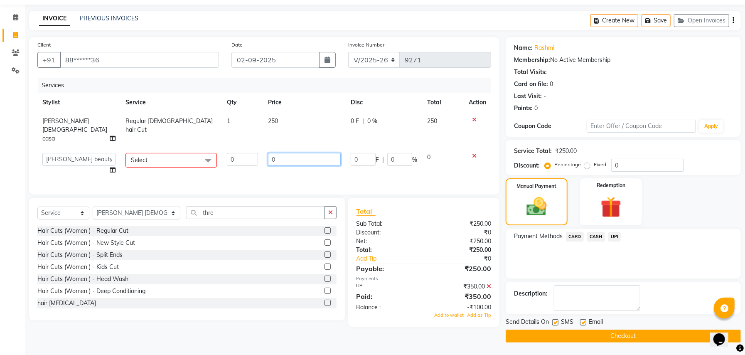
click at [308, 153] on input "0" at bounding box center [304, 159] width 73 height 13
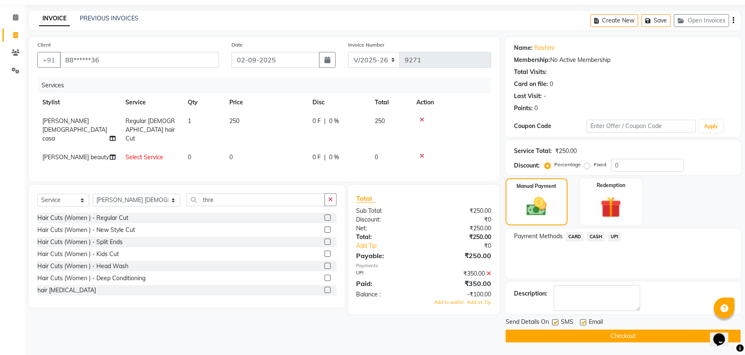
click at [179, 149] on td "Select Service" at bounding box center [152, 157] width 62 height 19
select select "47351"
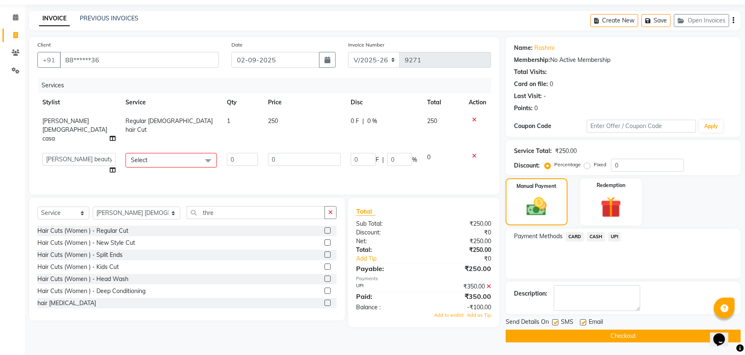
click at [209, 153] on span at bounding box center [208, 161] width 17 height 16
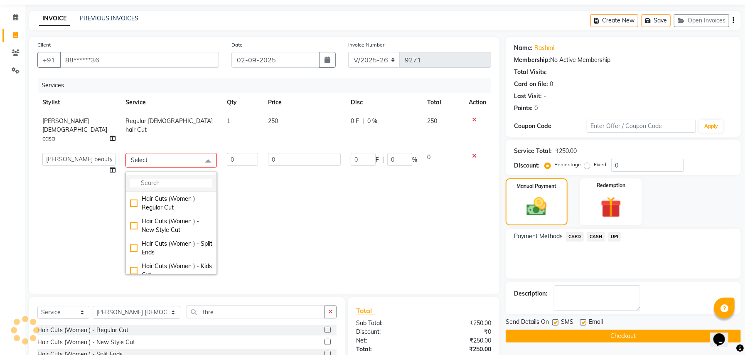
click at [177, 179] on input "multiselect-search" at bounding box center [171, 183] width 82 height 9
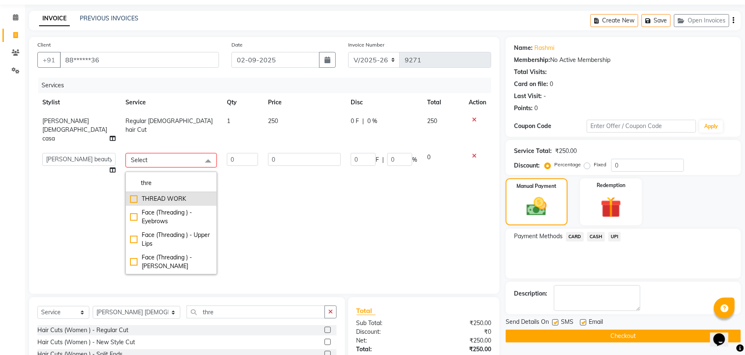
type input "thre"
click at [131, 195] on div "THREAD WORK" at bounding box center [171, 199] width 82 height 9
checkbox input "true"
type input "1"
click at [311, 153] on input "100" at bounding box center [304, 159] width 73 height 13
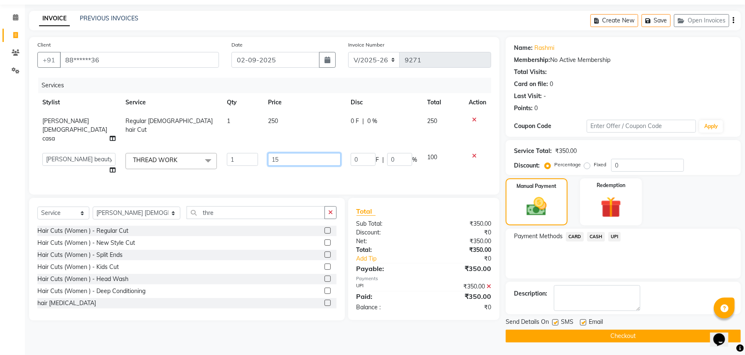
type input "150"
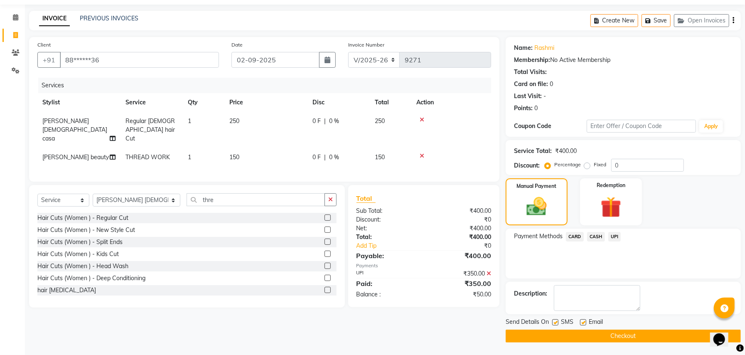
click at [491, 276] on icon at bounding box center [489, 274] width 5 height 6
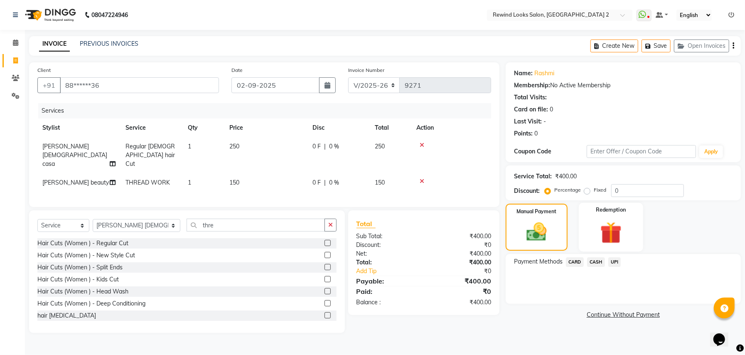
click at [609, 234] on img at bounding box center [611, 232] width 35 height 27
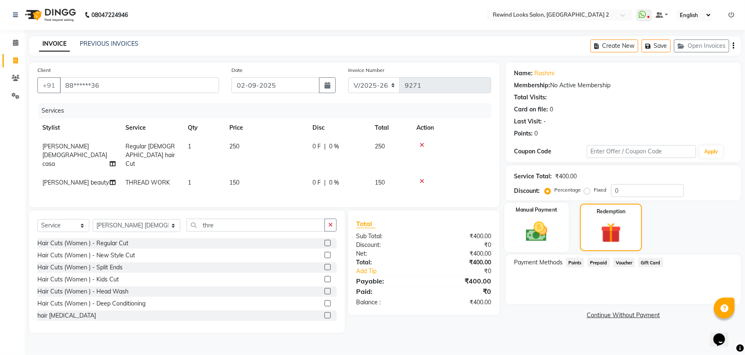
scroll to position [0, 0]
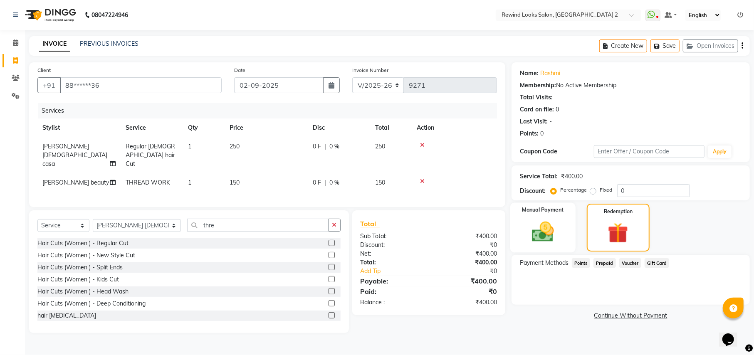
click at [550, 234] on img at bounding box center [543, 231] width 36 height 25
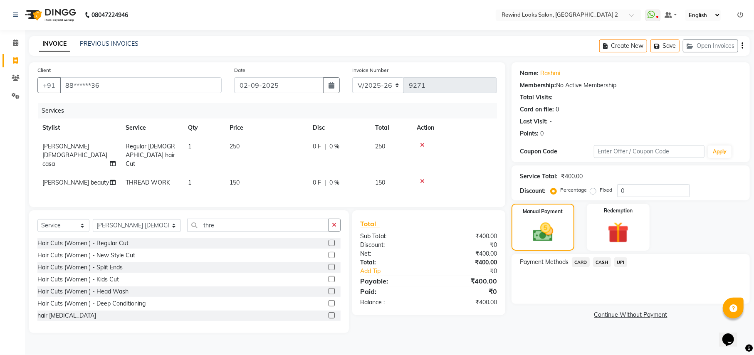
click at [619, 262] on span "UPI" at bounding box center [620, 262] width 13 height 10
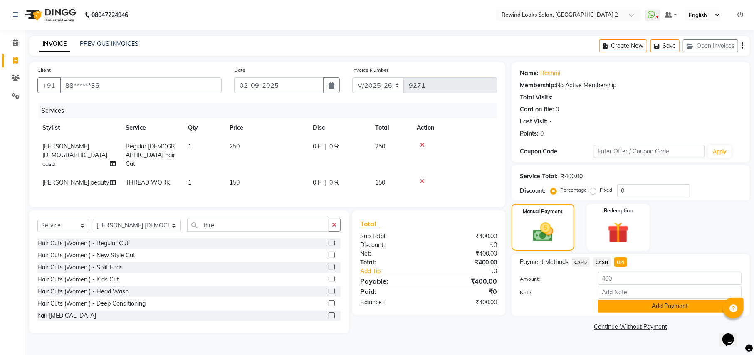
click at [633, 306] on button "Add Payment" at bounding box center [669, 306] width 143 height 13
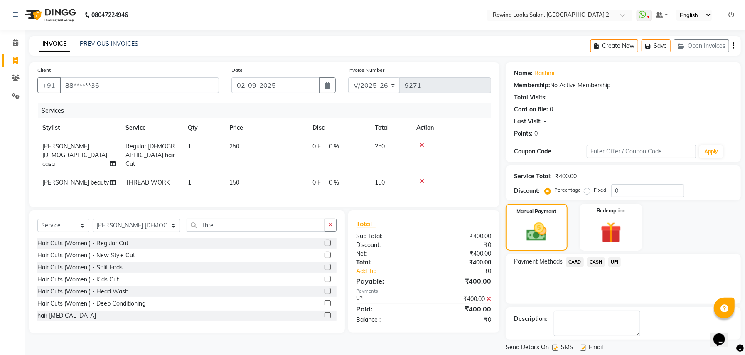
click at [638, 333] on textarea at bounding box center [597, 324] width 86 height 26
click at [632, 355] on button "Checkout" at bounding box center [623, 361] width 235 height 13
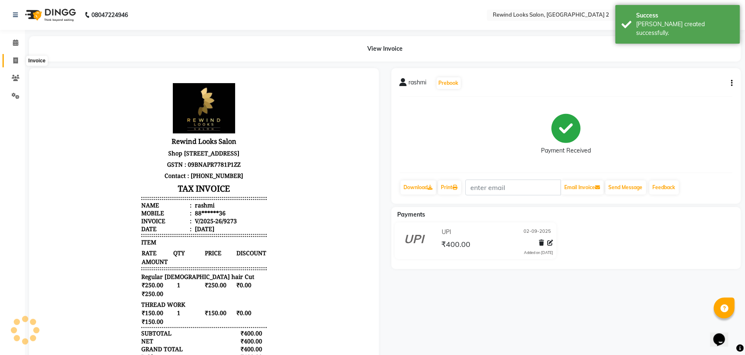
click at [14, 60] on icon at bounding box center [15, 60] width 5 height 6
select select "service"
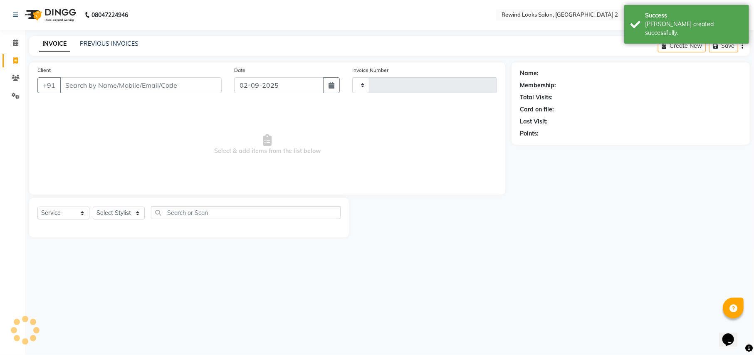
type input "9274"
select select "4640"
